Goal: Information Seeking & Learning: Learn about a topic

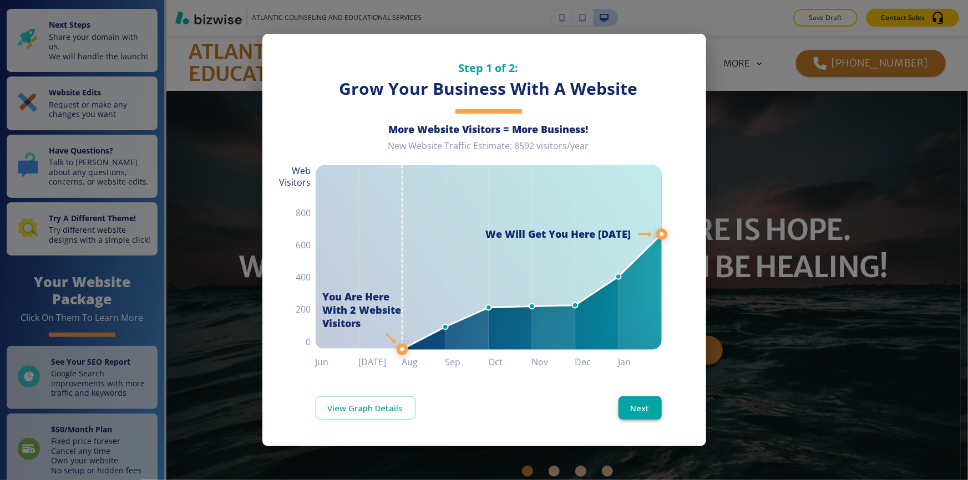
click at [642, 408] on button "Next" at bounding box center [640, 408] width 43 height 23
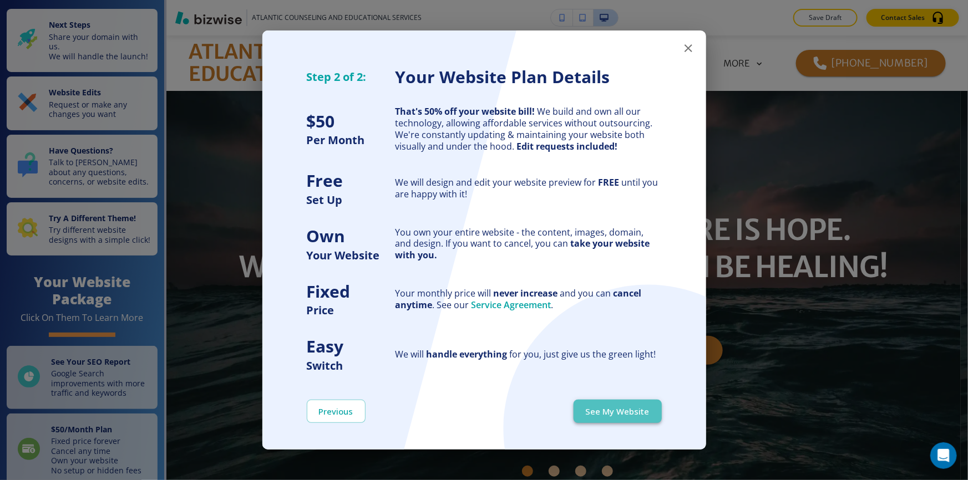
click at [638, 410] on button "See My Website" at bounding box center [618, 411] width 88 height 23
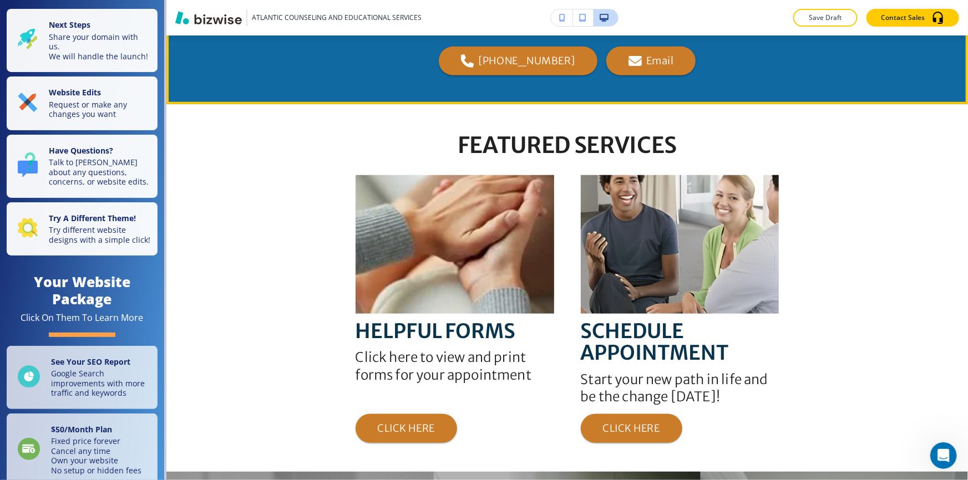
scroll to position [655, 0]
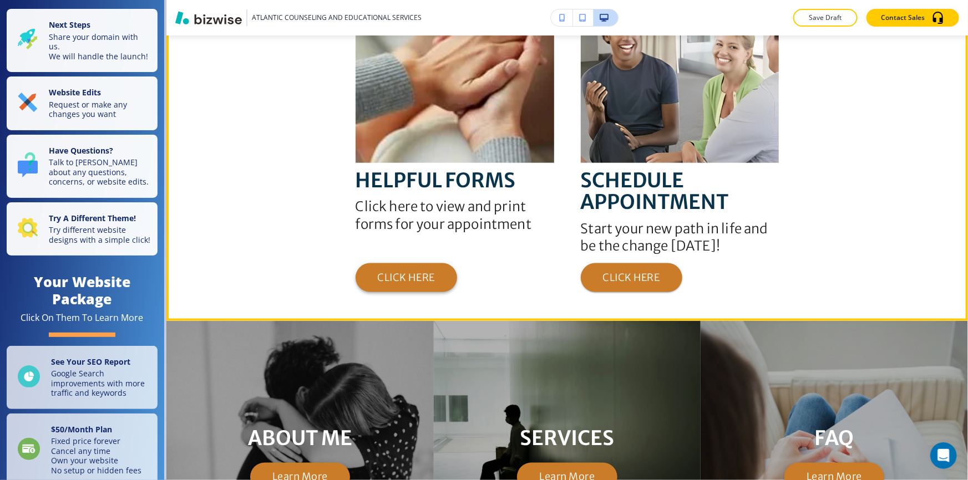
click at [395, 272] on button "CLICK HERE" at bounding box center [407, 278] width 102 height 29
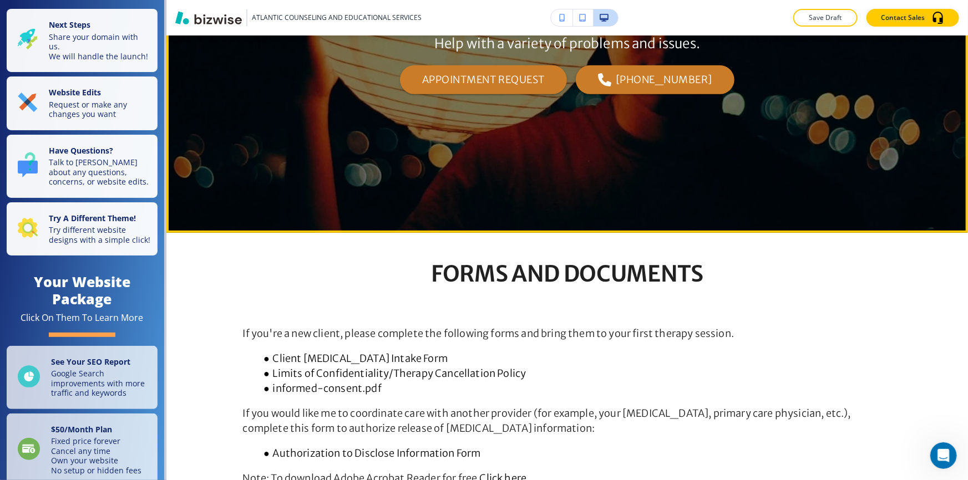
scroll to position [0, 0]
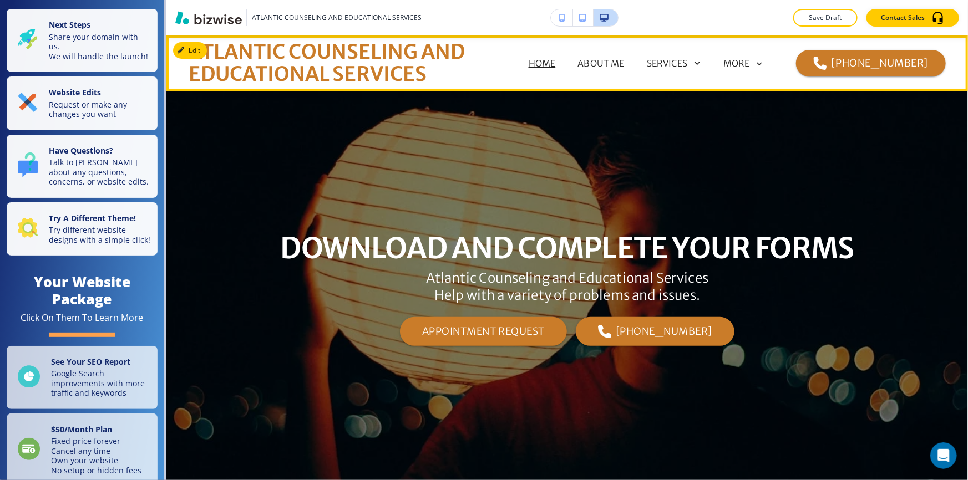
click at [529, 62] on p "HOME" at bounding box center [542, 63] width 27 height 13
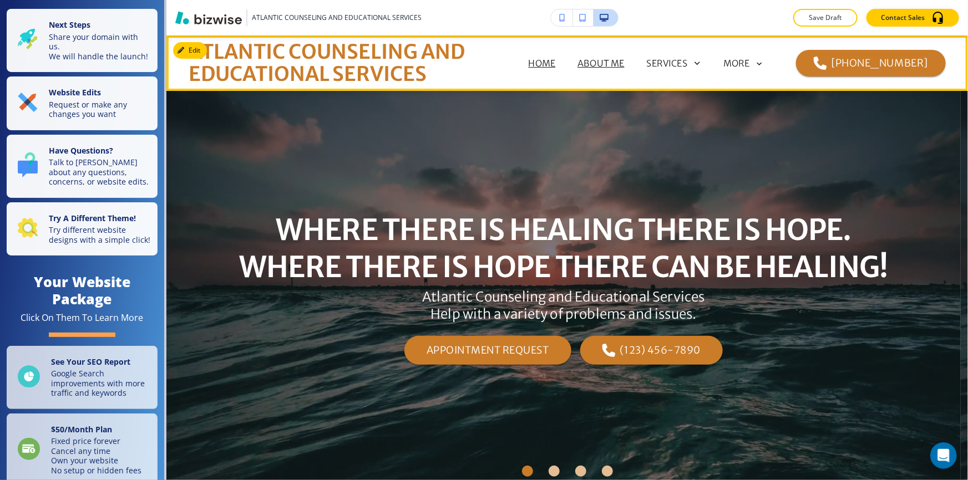
click at [578, 60] on p "ABOUT ME" at bounding box center [601, 63] width 47 height 13
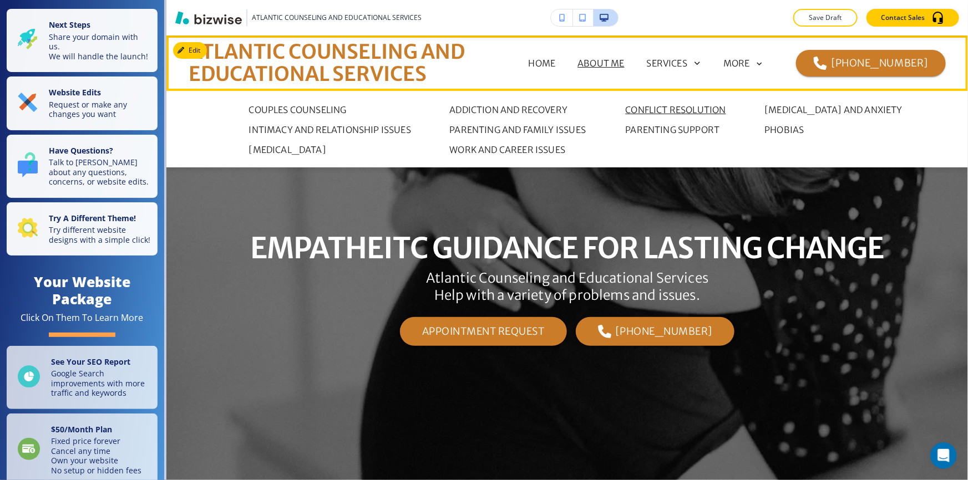
click at [660, 105] on p "CONFLICT RESOLUTION" at bounding box center [676, 109] width 100 height 13
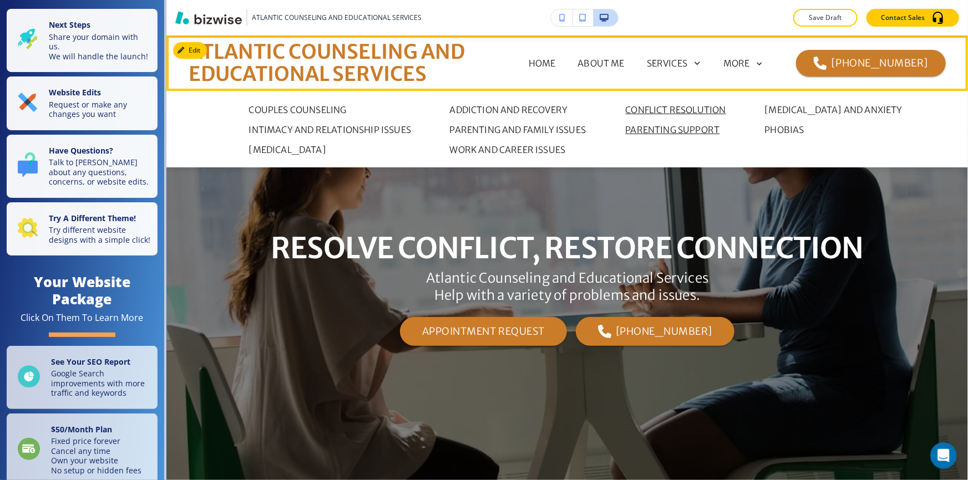
click at [657, 129] on p "PARENTING SUPPORT" at bounding box center [673, 129] width 94 height 13
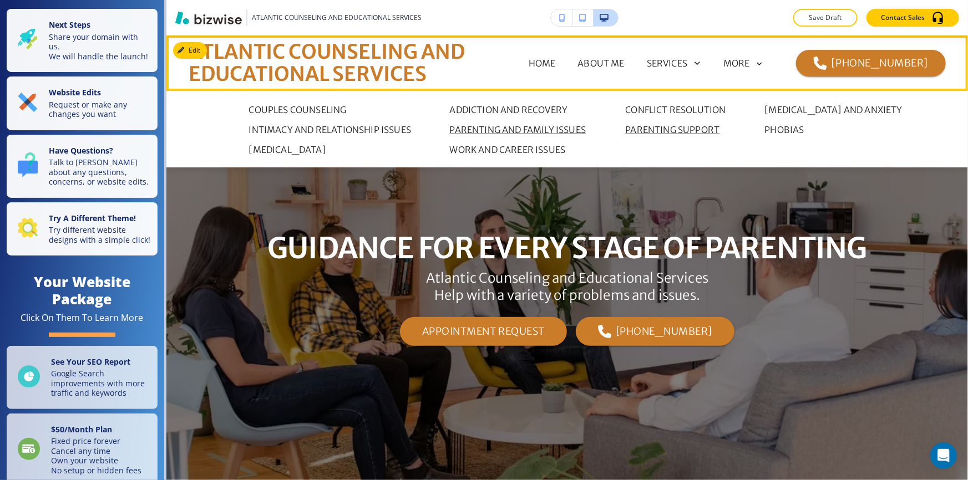
click at [524, 129] on p "PARENTING AND FAMILY ISSUES" at bounding box center [518, 129] width 136 height 13
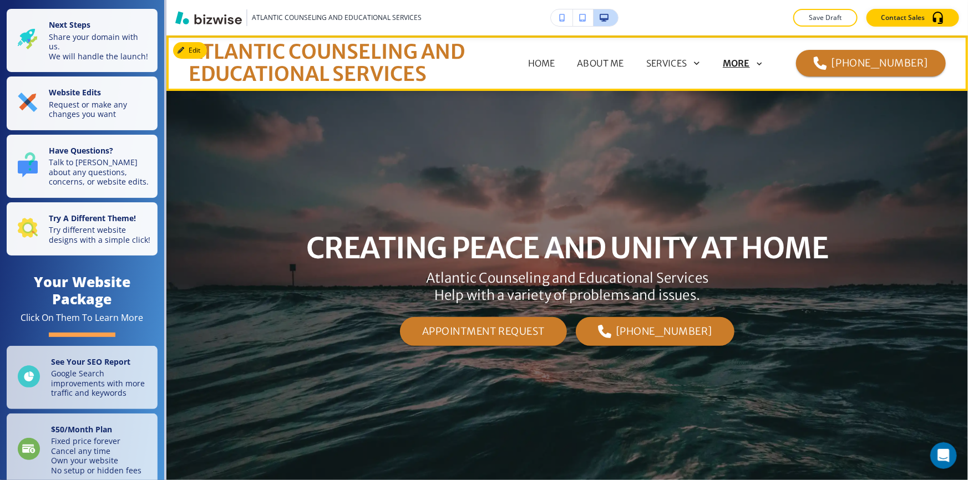
click at [747, 66] on p "MORE" at bounding box center [736, 64] width 27 height 10
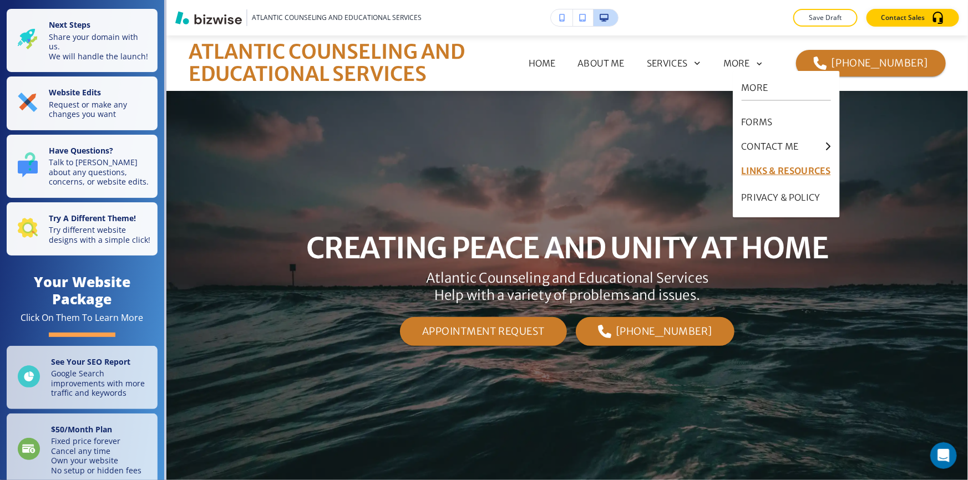
click at [770, 170] on p "LINKS & RESOURCES" at bounding box center [786, 171] width 89 height 27
